Goal: Check status: Check status

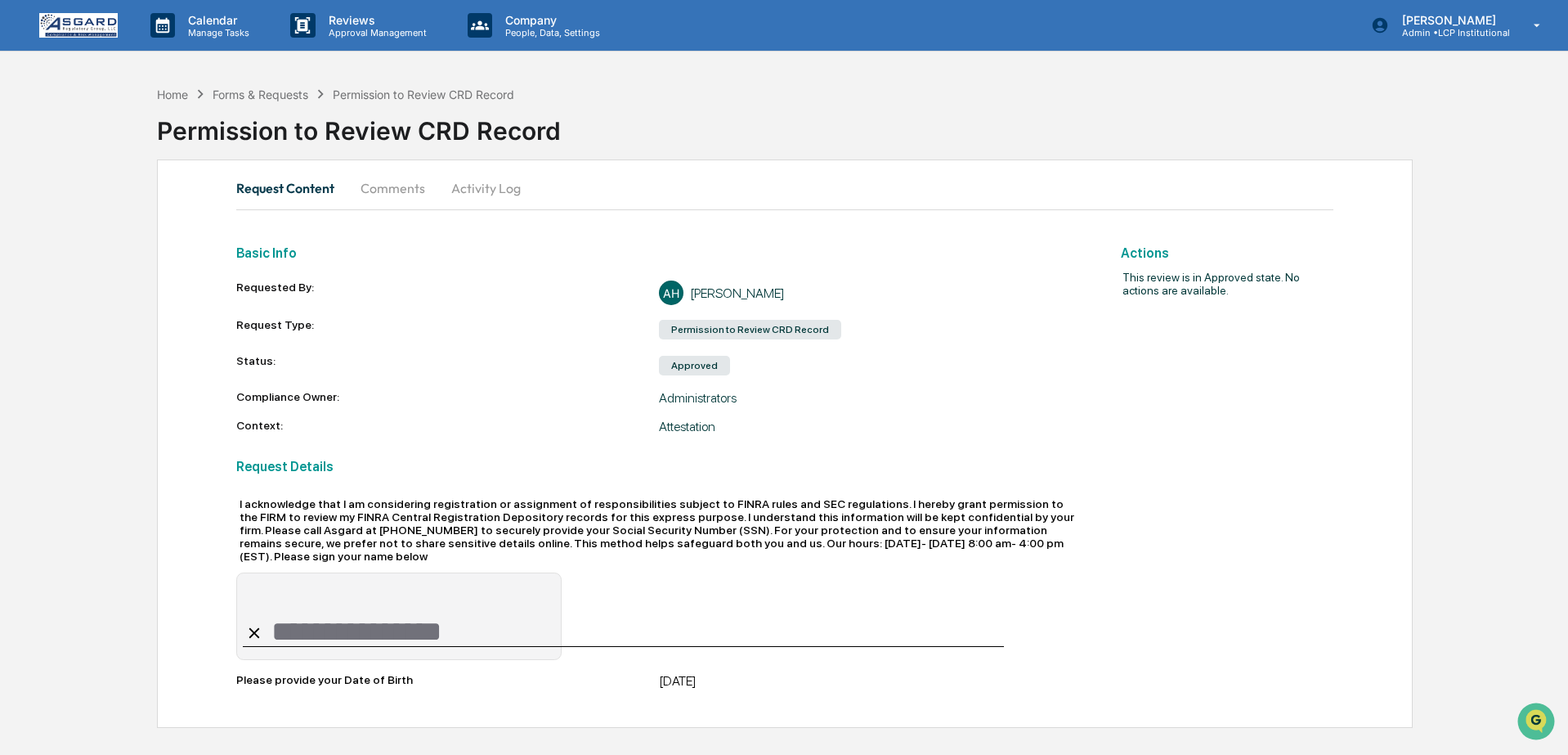
click at [398, 179] on button "Comments" at bounding box center [393, 187] width 90 height 39
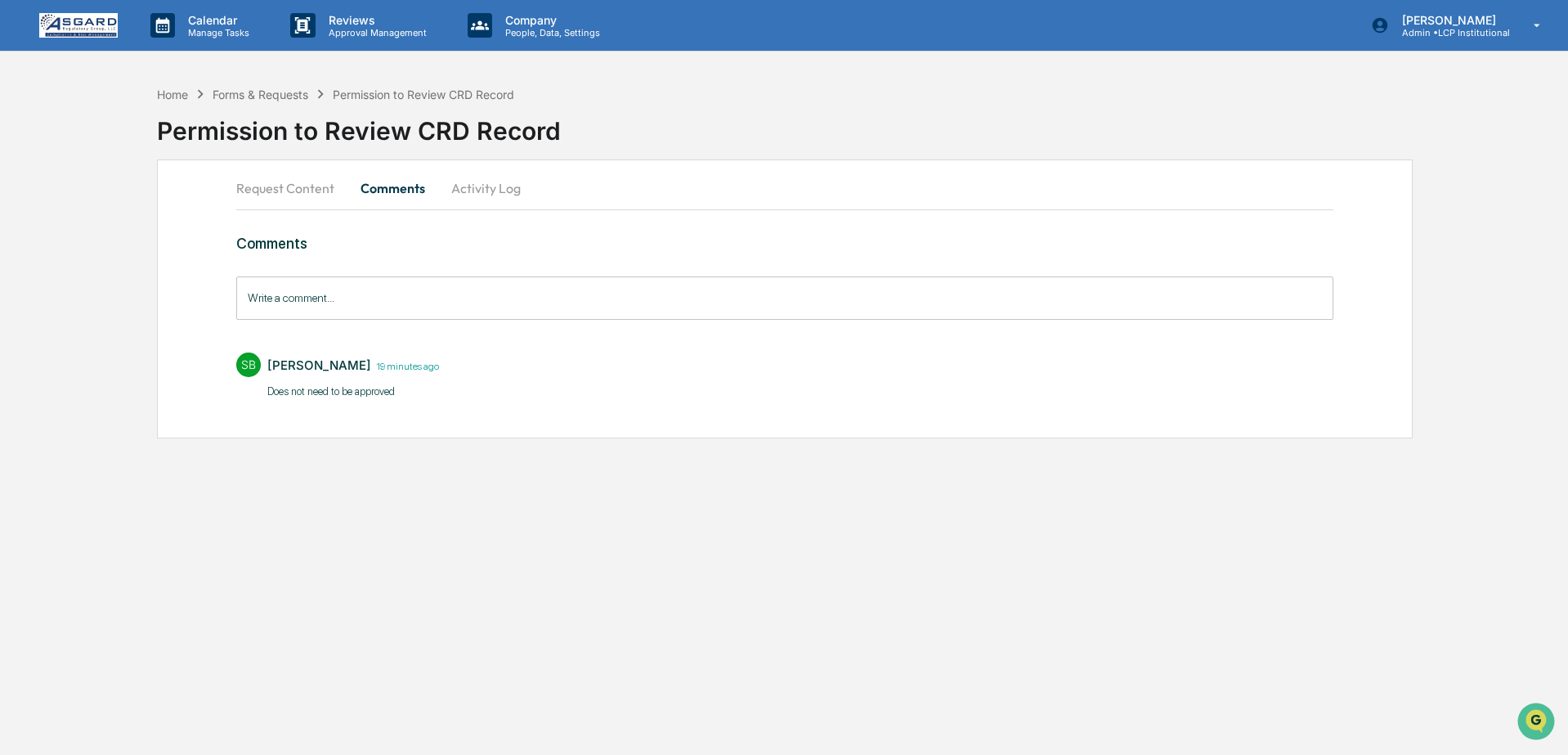
click at [488, 189] on button "Activity Log" at bounding box center [486, 187] width 96 height 39
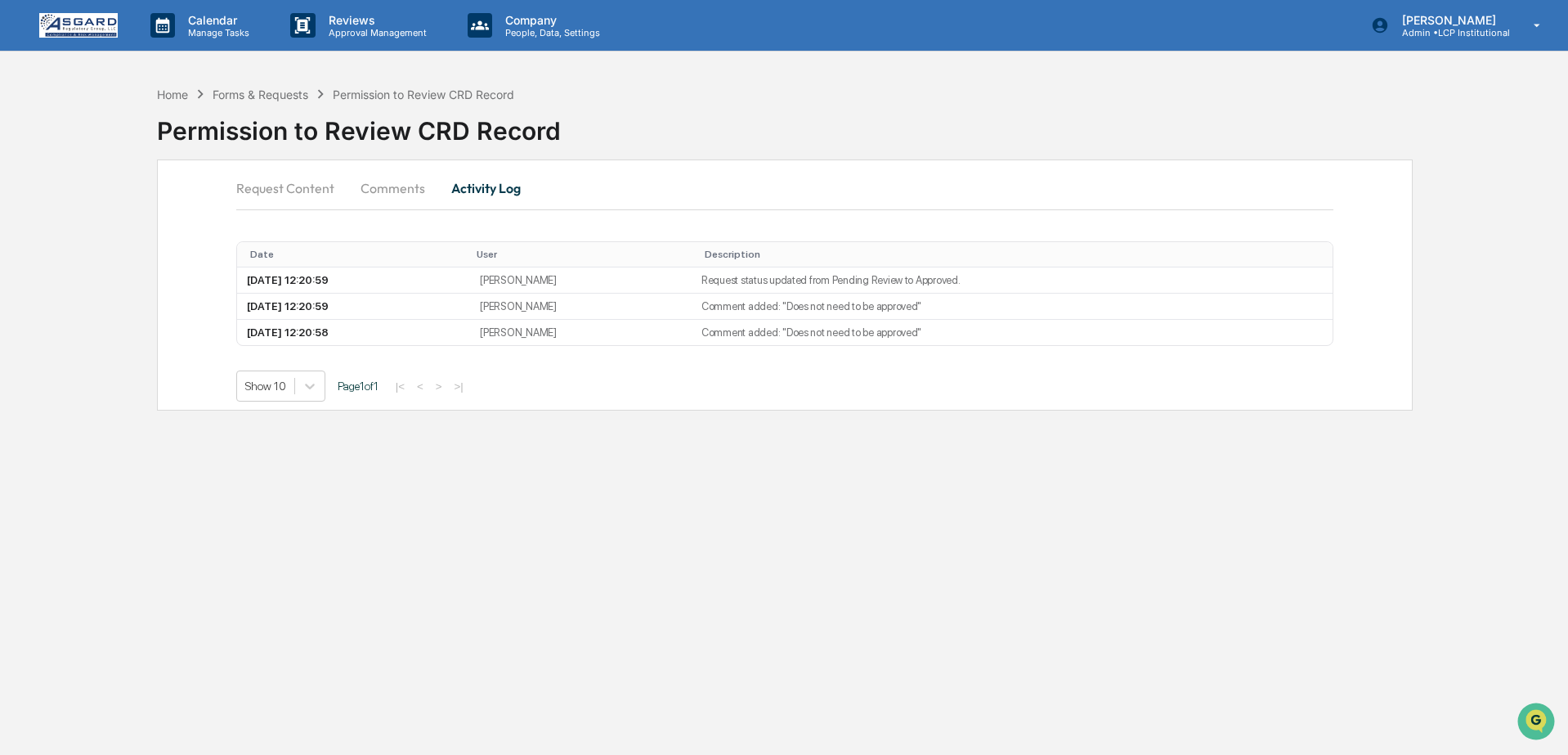
click at [99, 24] on img at bounding box center [78, 24] width 79 height 24
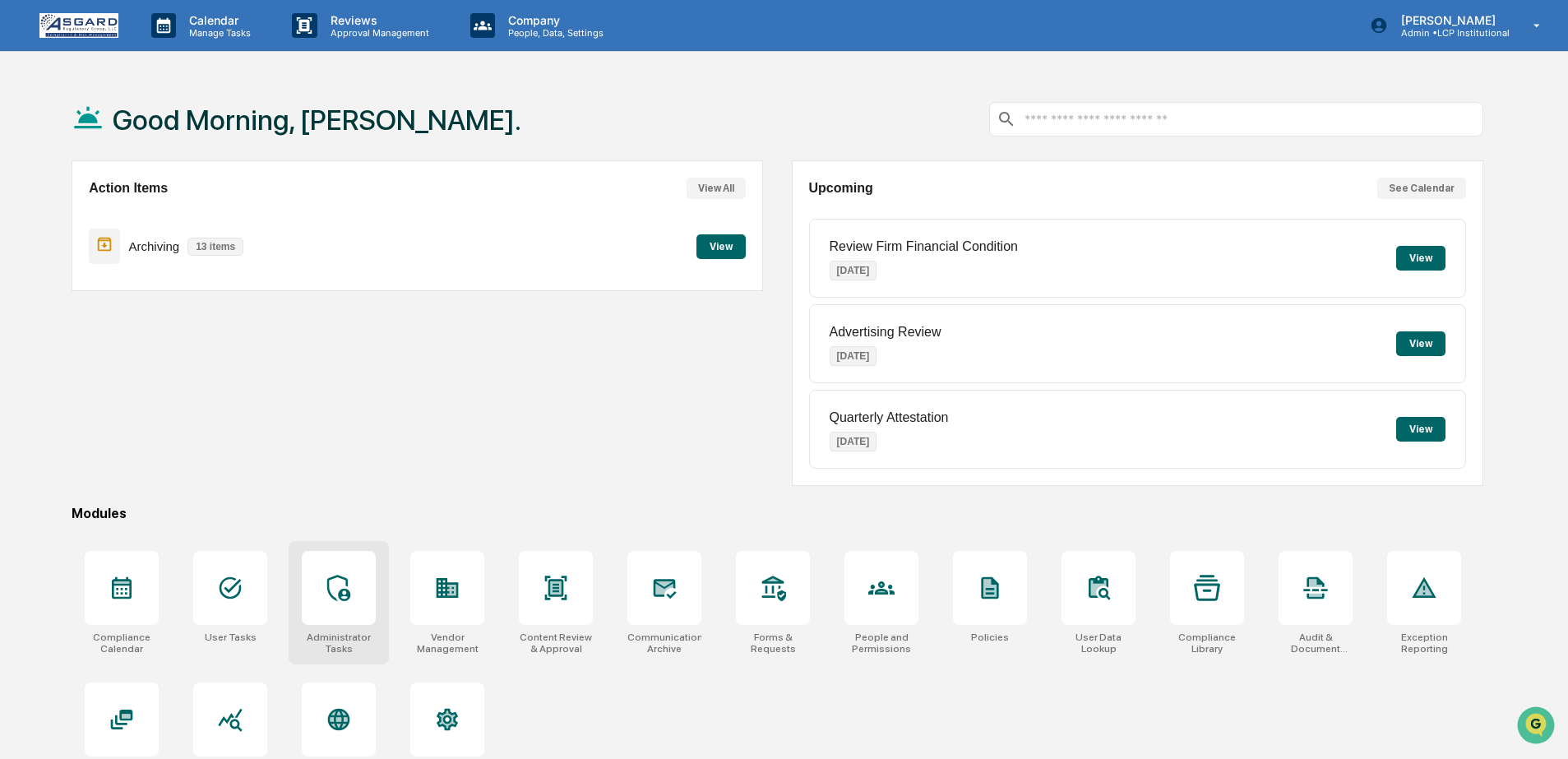
click at [363, 567] on div at bounding box center [338, 587] width 74 height 74
click at [230, 623] on div at bounding box center [230, 587] width 74 height 74
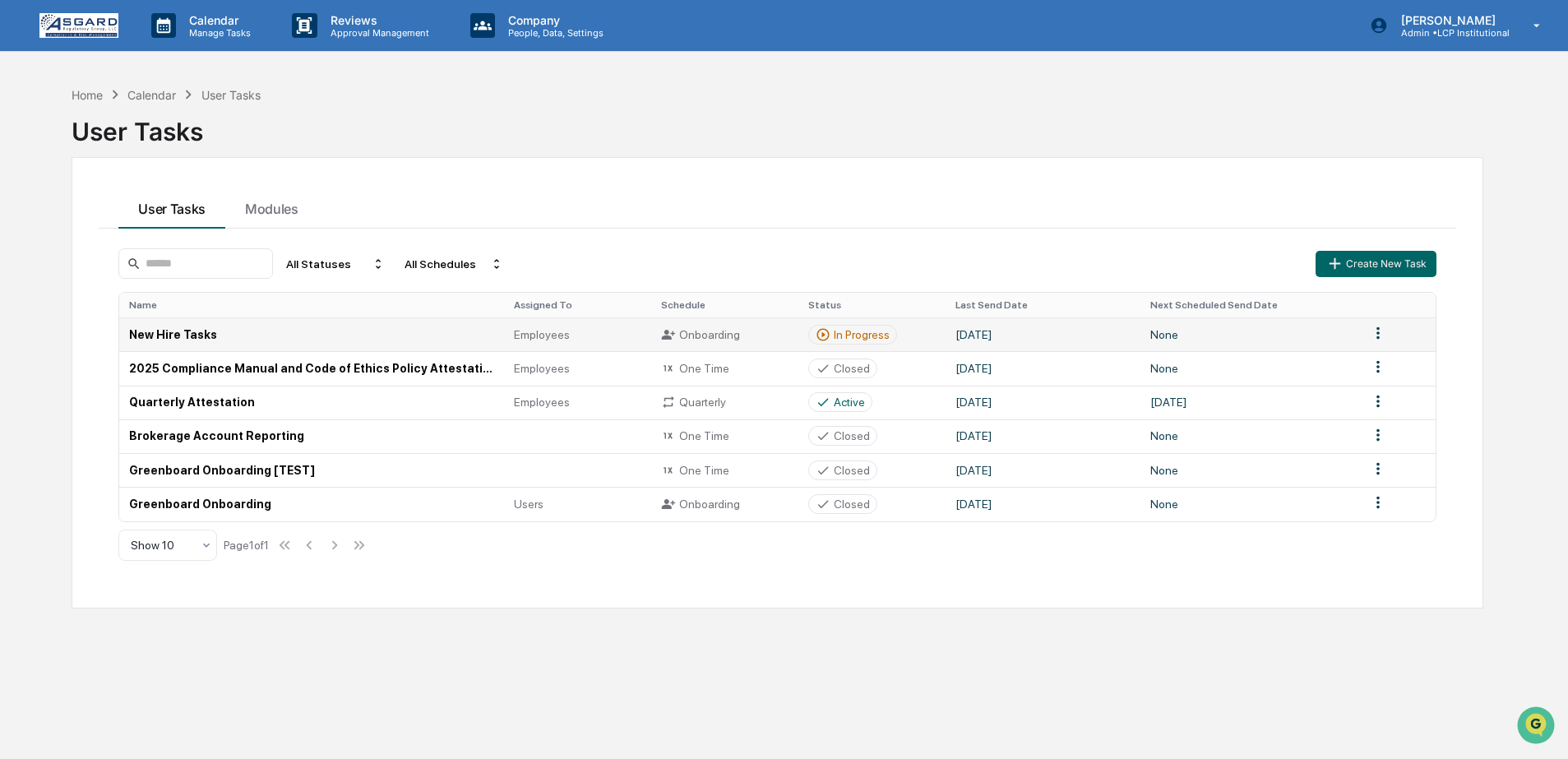
click at [1096, 349] on td "October 6, 2025" at bounding box center [1043, 333] width 195 height 34
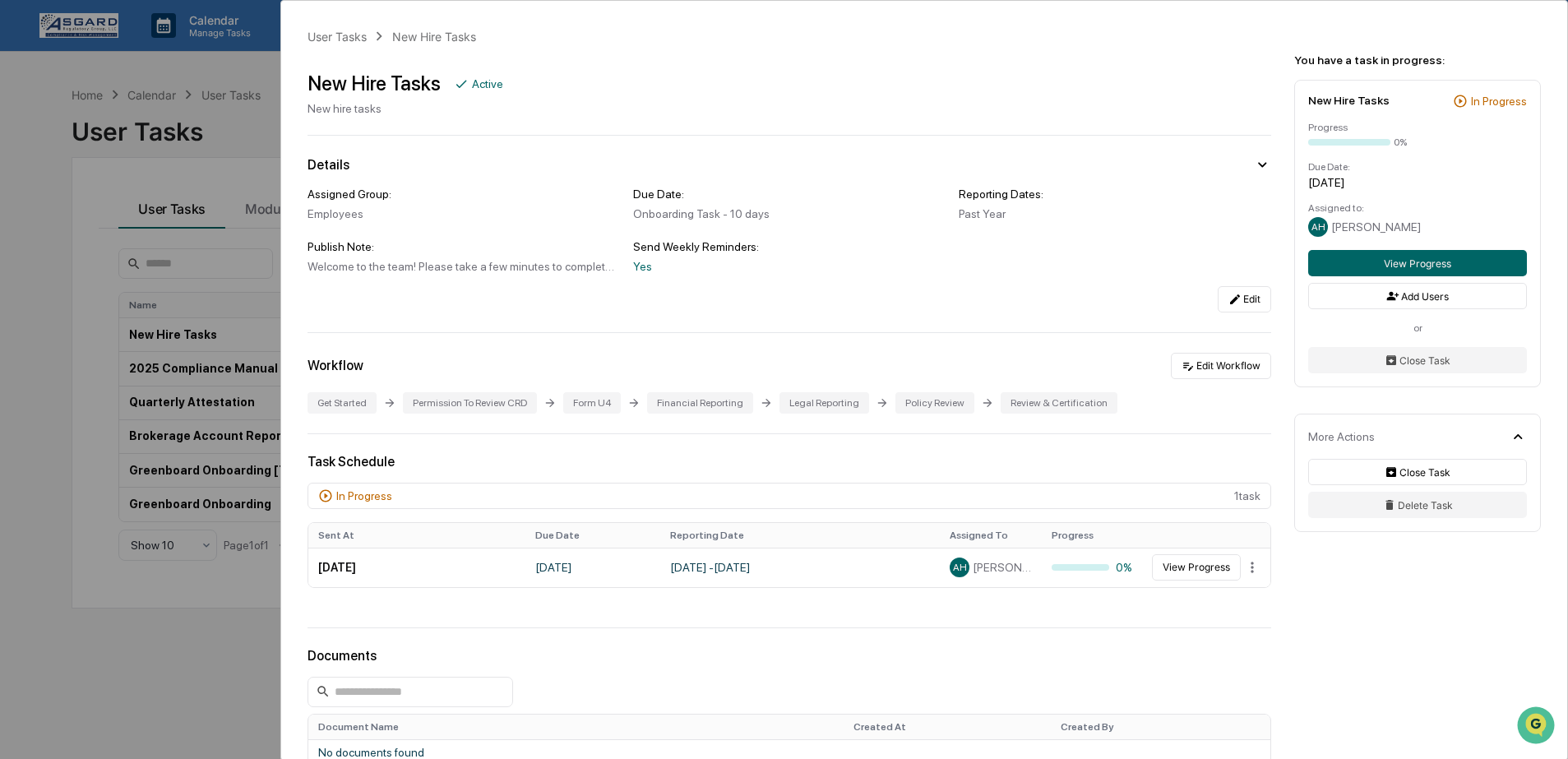
click at [243, 101] on div "User Tasks New Hire Tasks New Hire Tasks Active New hire tasks Details Assigned…" at bounding box center [784, 380] width 1568 height 759
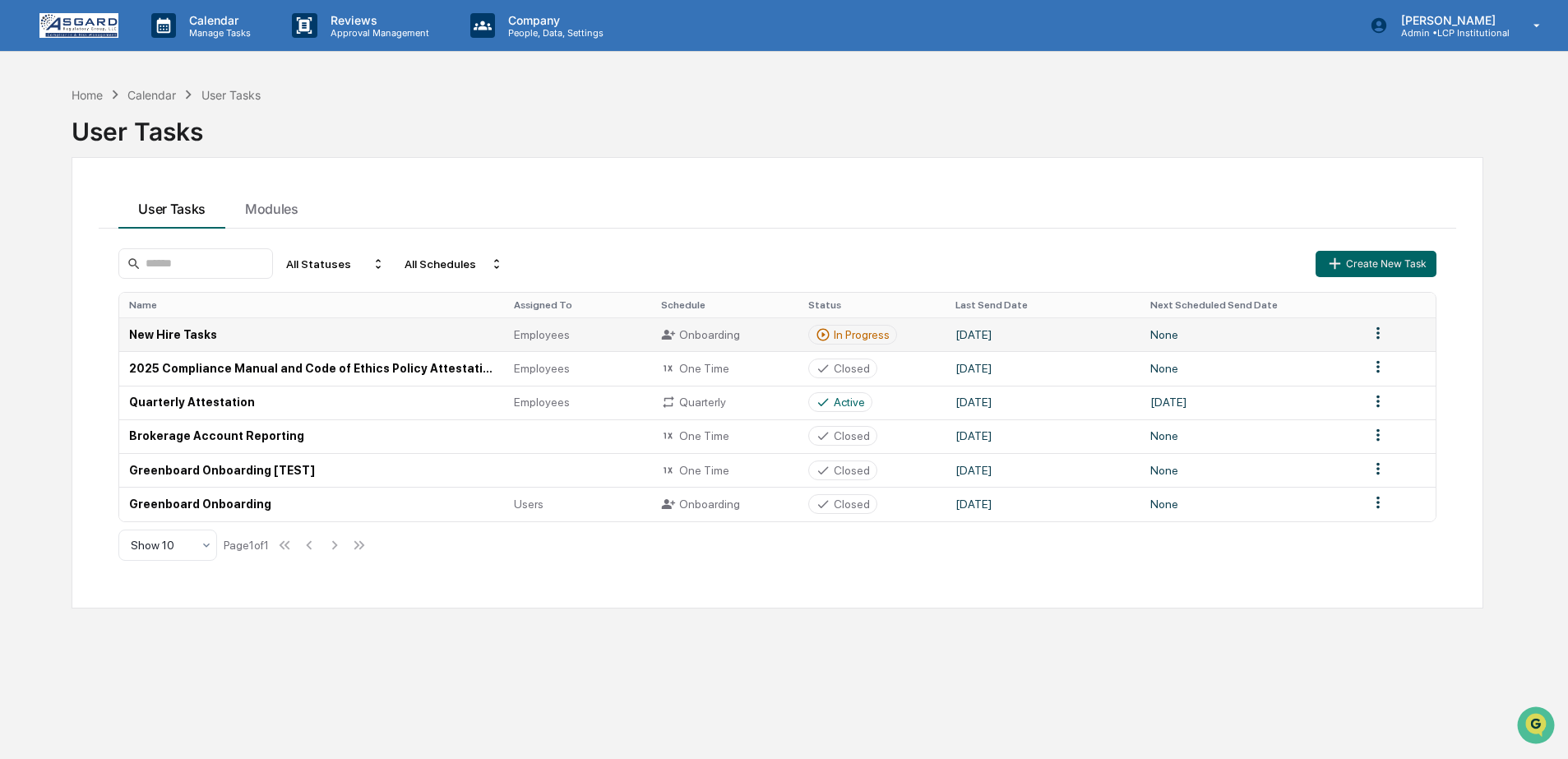
click at [266, 343] on td "New Hire Tasks" at bounding box center [312, 333] width 385 height 34
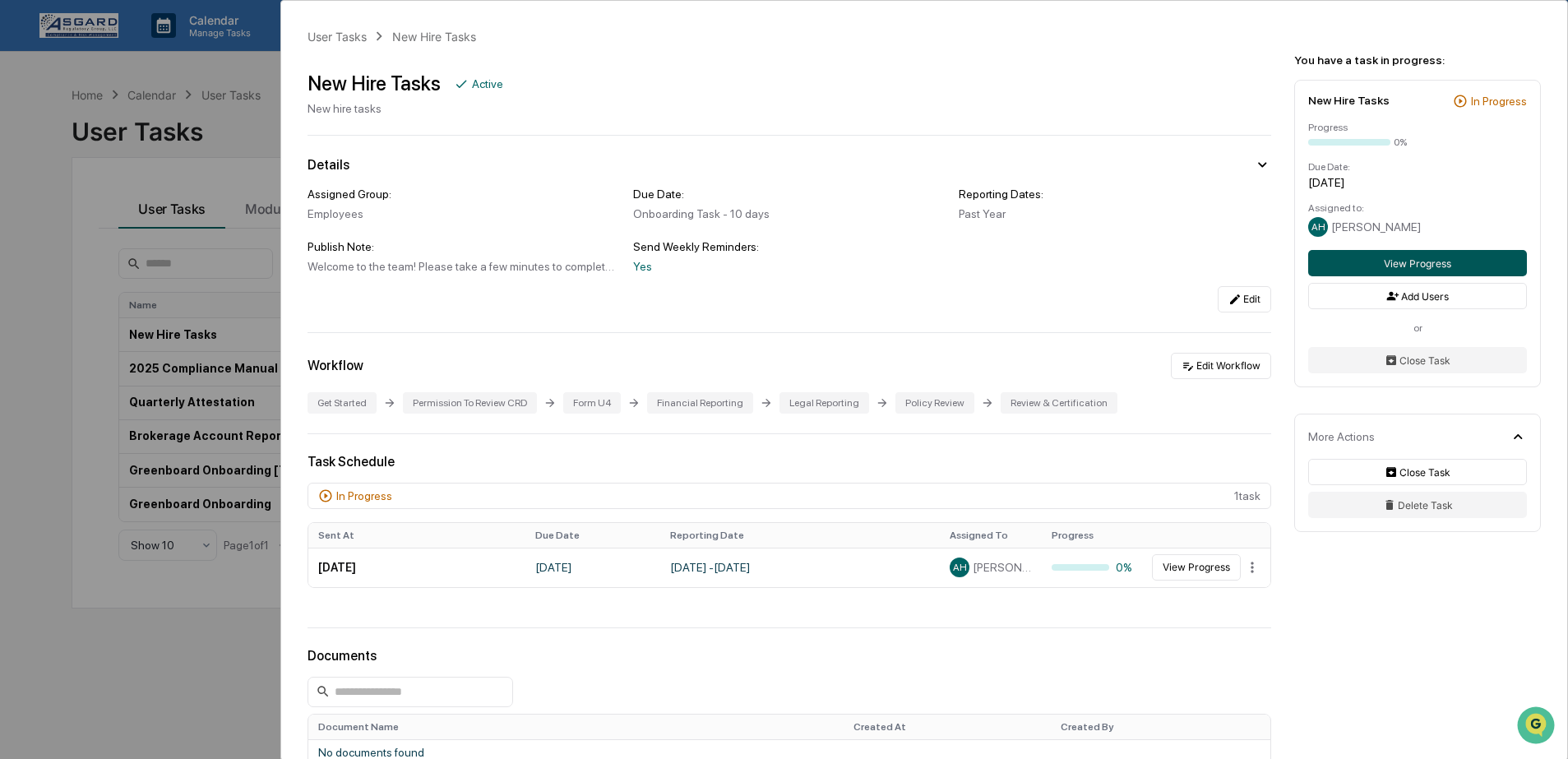
click at [1387, 262] on button "View Progress" at bounding box center [1417, 262] width 219 height 26
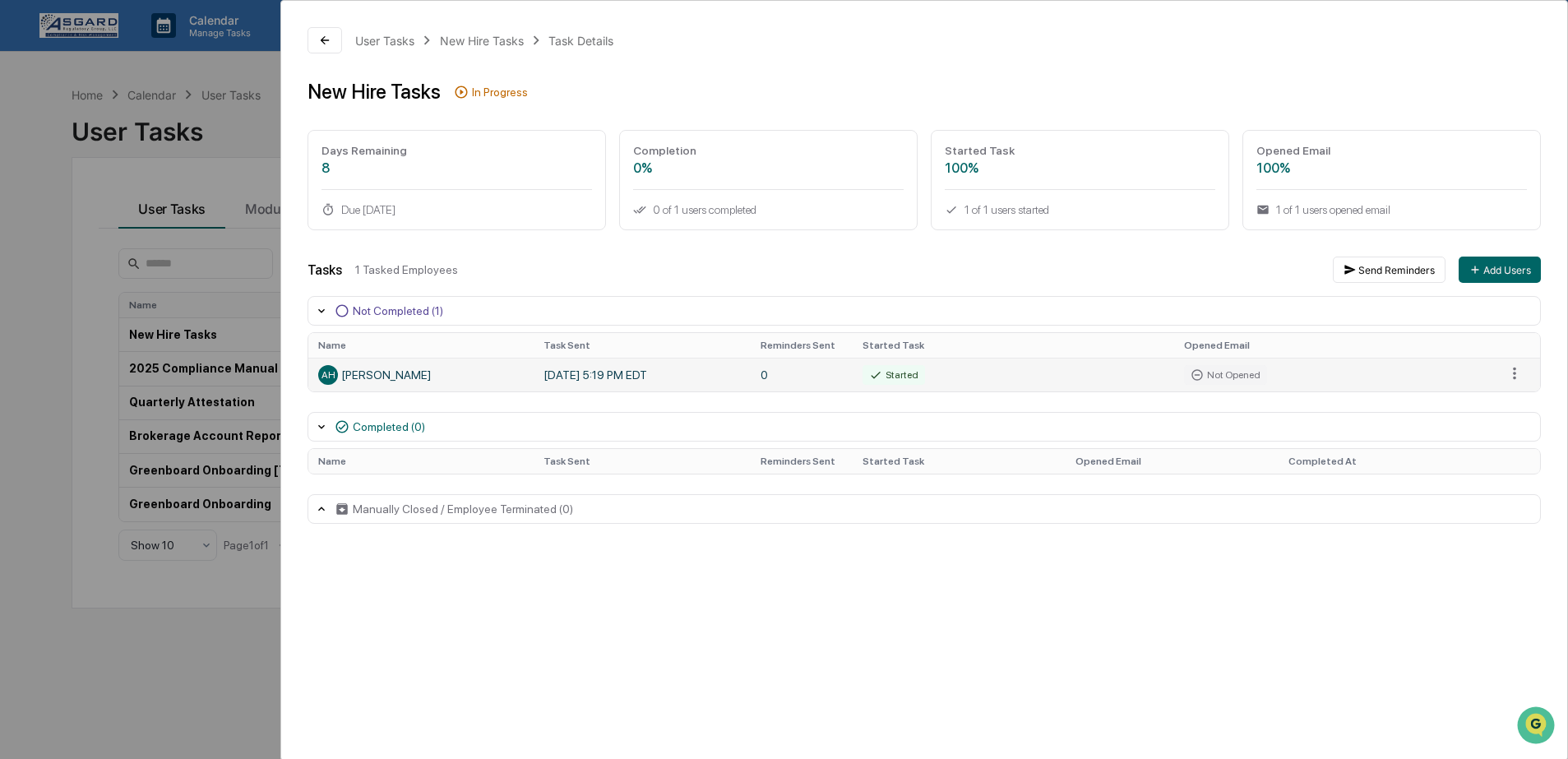
click at [894, 380] on div "Started" at bounding box center [894, 375] width 63 height 20
click at [514, 372] on div "AH Ahsan Hennings" at bounding box center [421, 375] width 205 height 20
click at [121, 115] on div "User Tasks New Hire Tasks Task Details New Hire Tasks In Progress Days Remainin…" at bounding box center [784, 380] width 1568 height 759
